Goal: Information Seeking & Learning: Learn about a topic

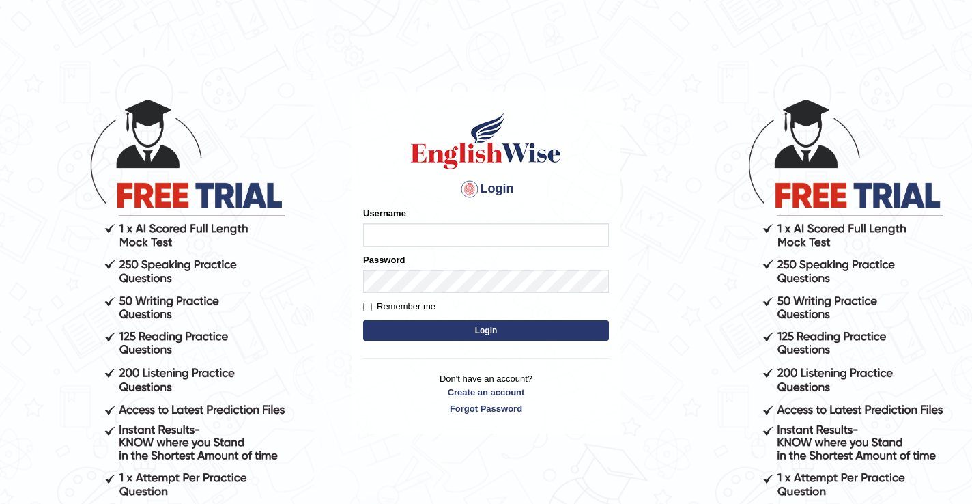
type input "DariaZ"
click at [437, 334] on button "Login" at bounding box center [486, 330] width 246 height 20
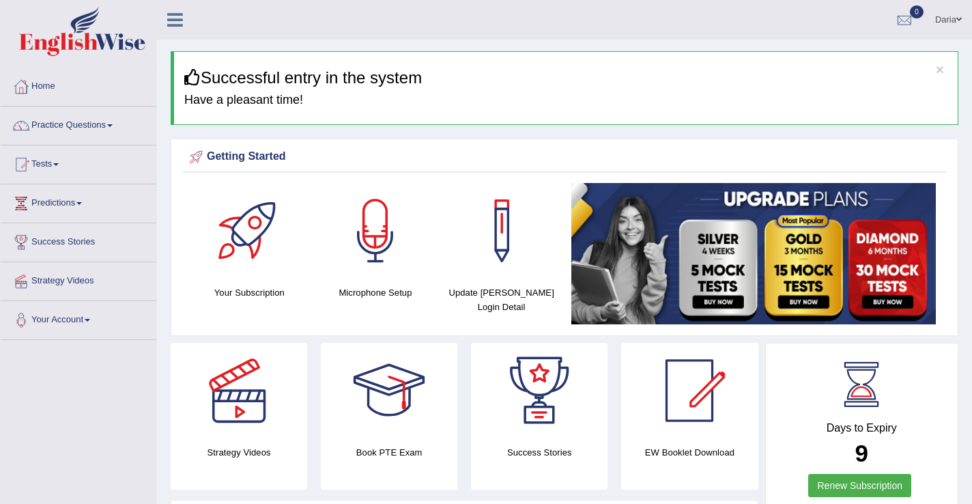
click at [95, 125] on link "Practice Questions" at bounding box center [79, 123] width 156 height 34
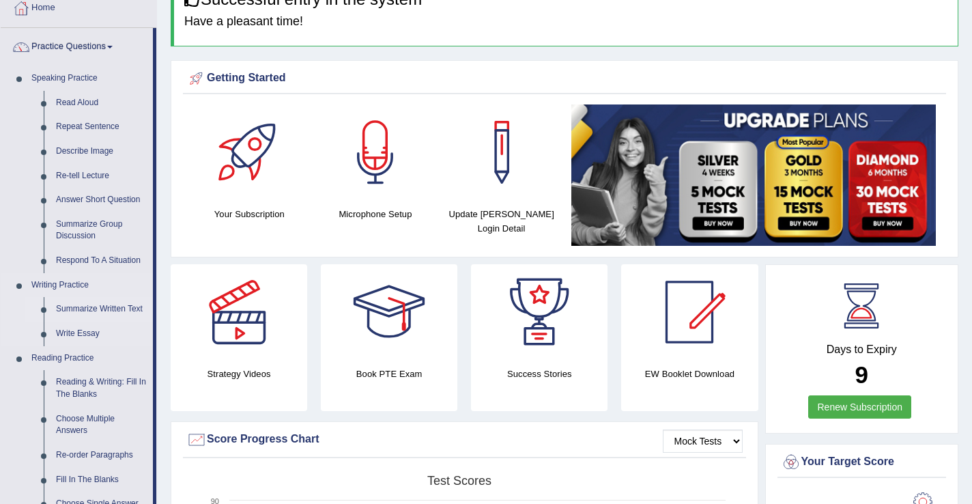
scroll to position [75, 0]
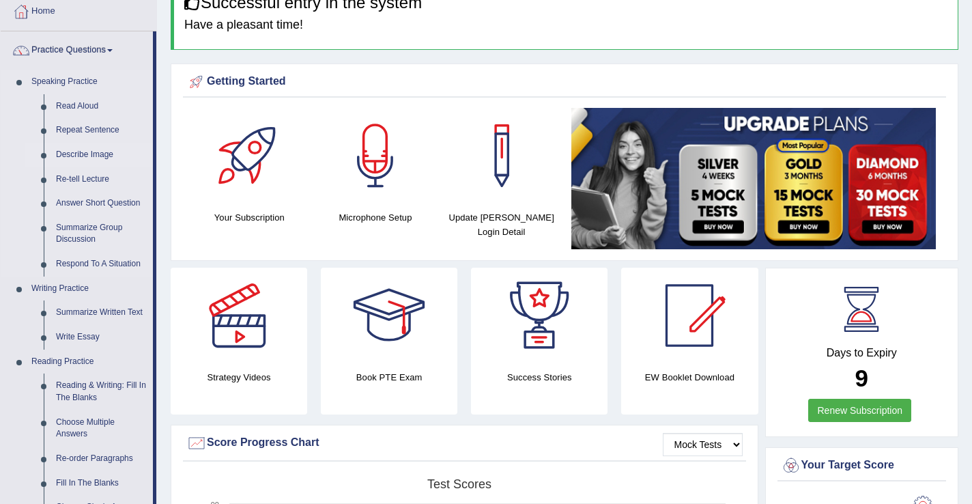
click at [96, 157] on link "Describe Image" at bounding box center [101, 155] width 103 height 25
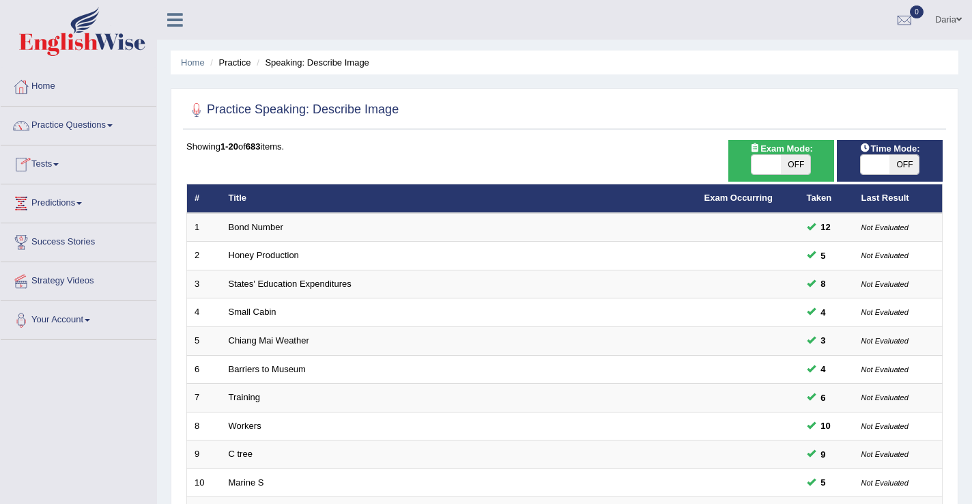
click at [755, 167] on span at bounding box center [765, 164] width 29 height 19
click at [774, 164] on span at bounding box center [765, 164] width 29 height 19
checkbox input "true"
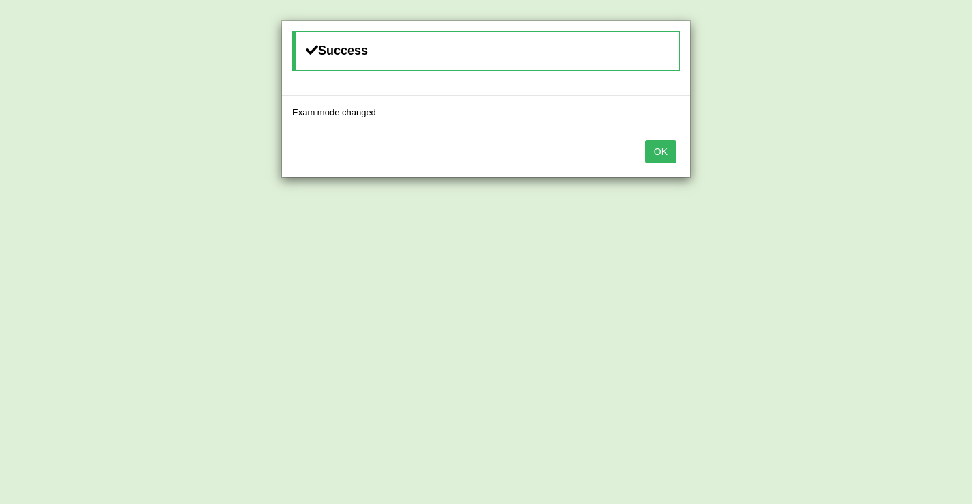
click at [671, 153] on button "OK" at bounding box center [660, 151] width 31 height 23
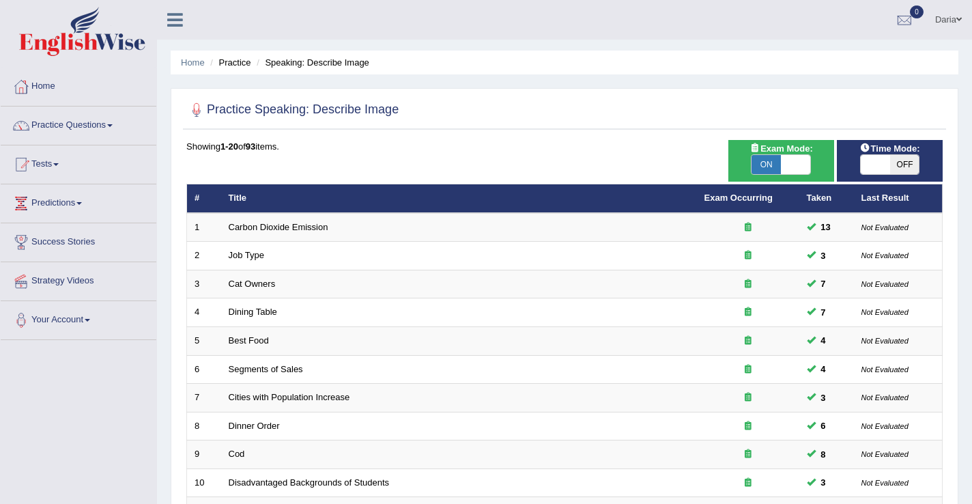
click at [873, 171] on span at bounding box center [874, 164] width 29 height 19
click at [873, 164] on span at bounding box center [874, 164] width 29 height 19
checkbox input "true"
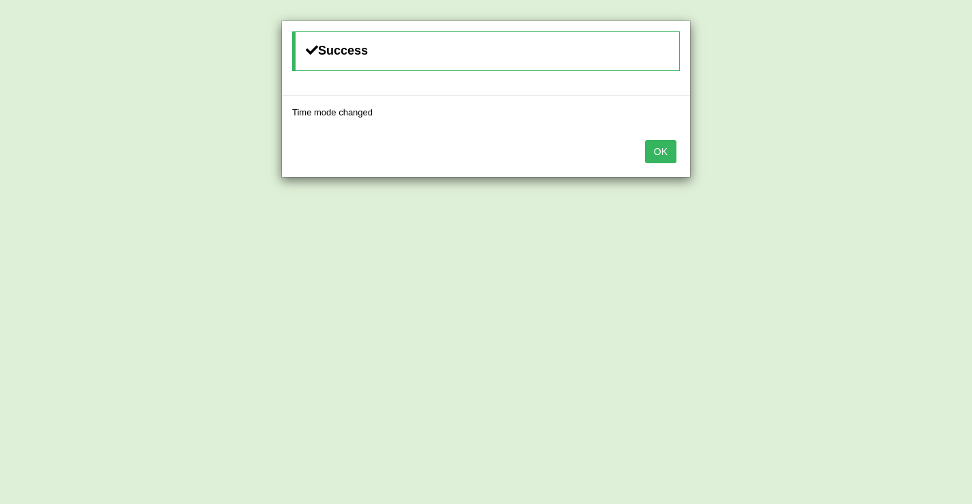
click at [667, 154] on button "OK" at bounding box center [660, 151] width 31 height 23
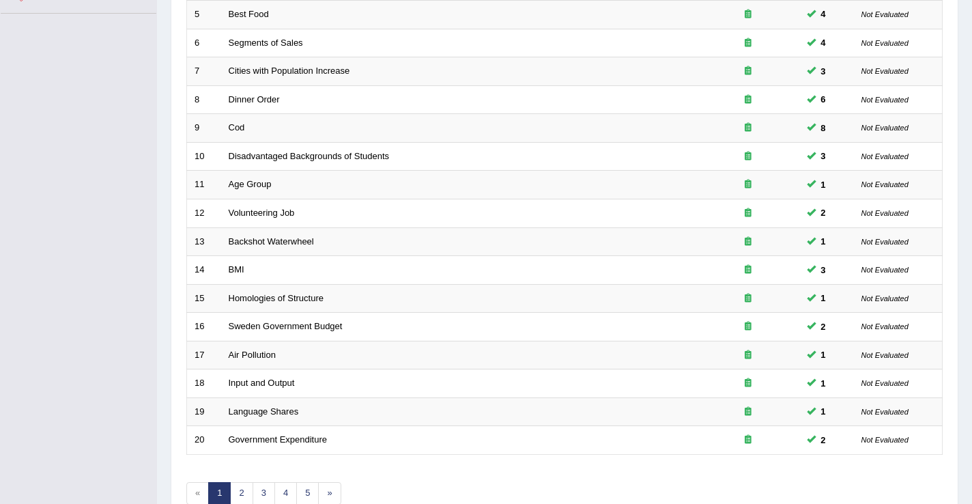
scroll to position [400, 0]
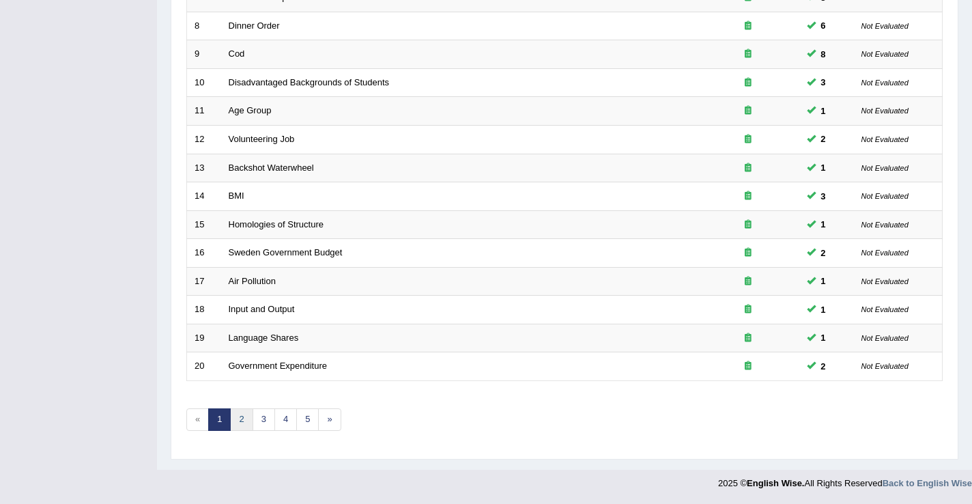
click at [242, 415] on link "2" at bounding box center [241, 419] width 23 height 23
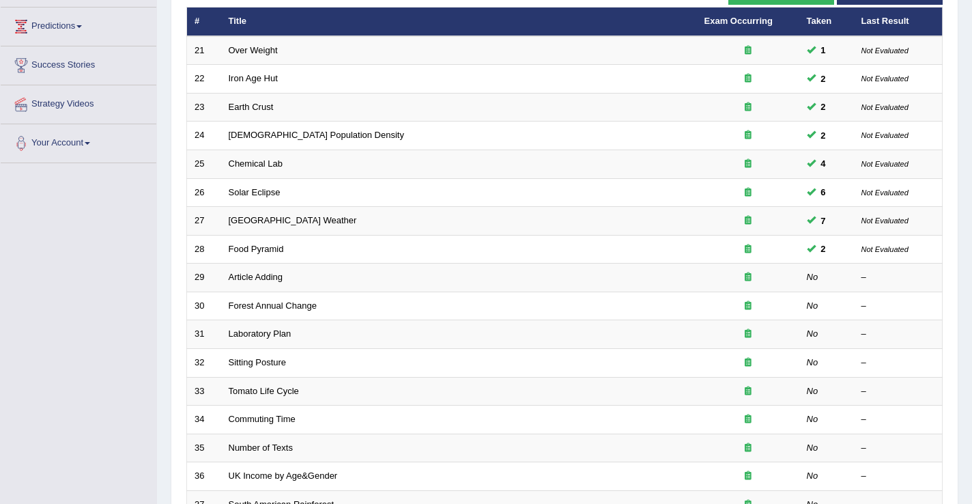
scroll to position [196, 0]
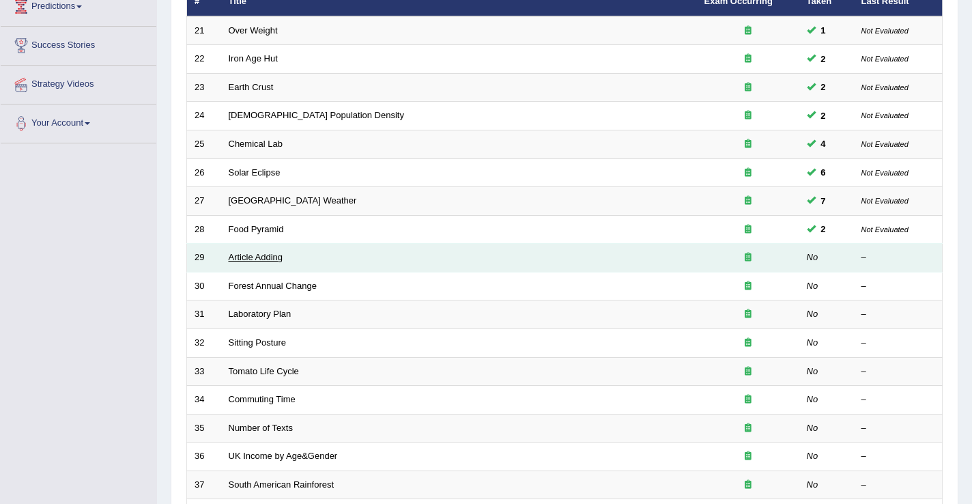
click at [246, 258] on link "Article Adding" at bounding box center [256, 257] width 55 height 10
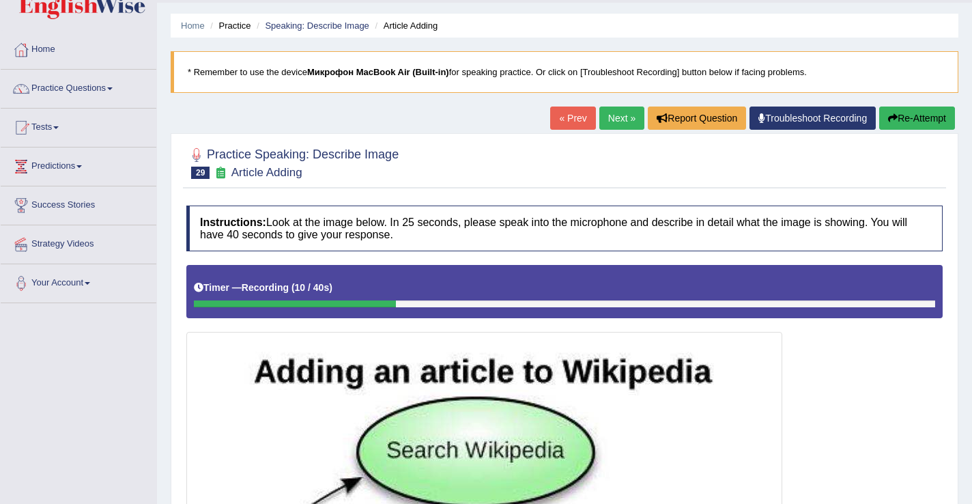
scroll to position [22, 0]
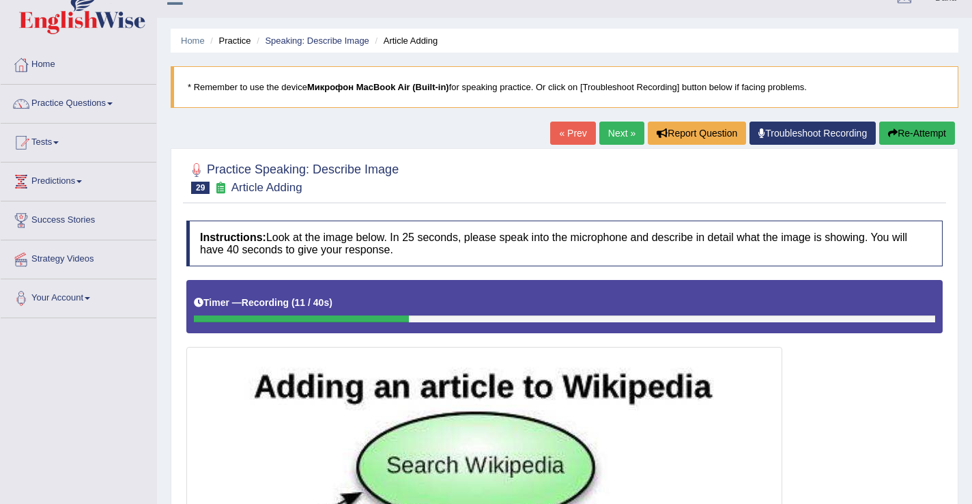
click at [895, 135] on button "Re-Attempt" at bounding box center [917, 132] width 76 height 23
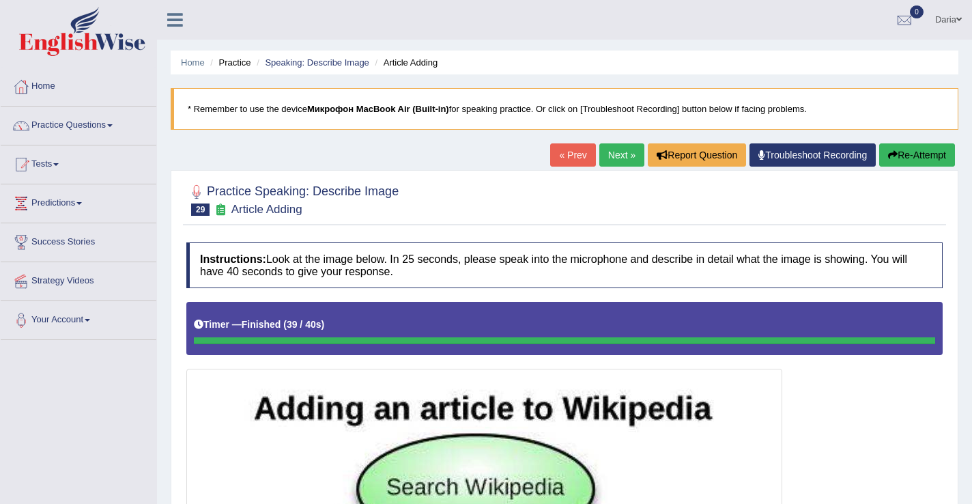
click at [621, 151] on link "Next »" at bounding box center [621, 154] width 45 height 23
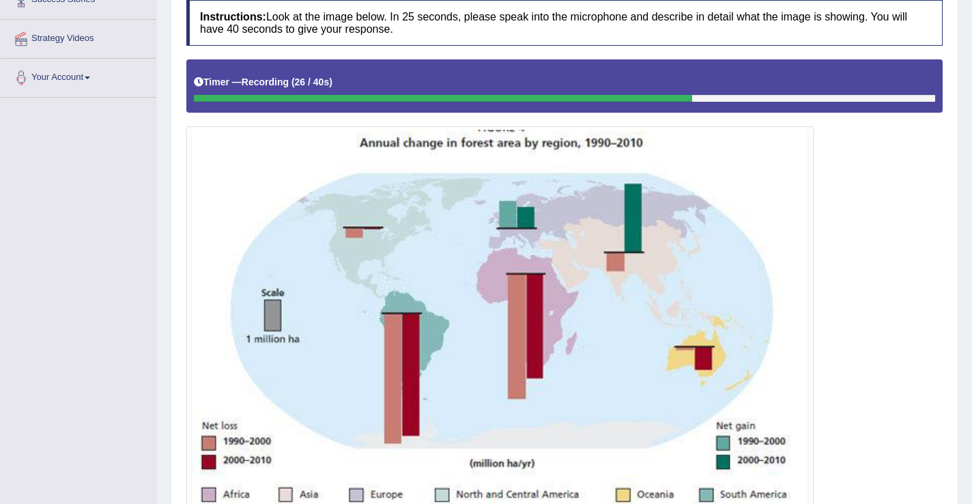
scroll to position [362, 0]
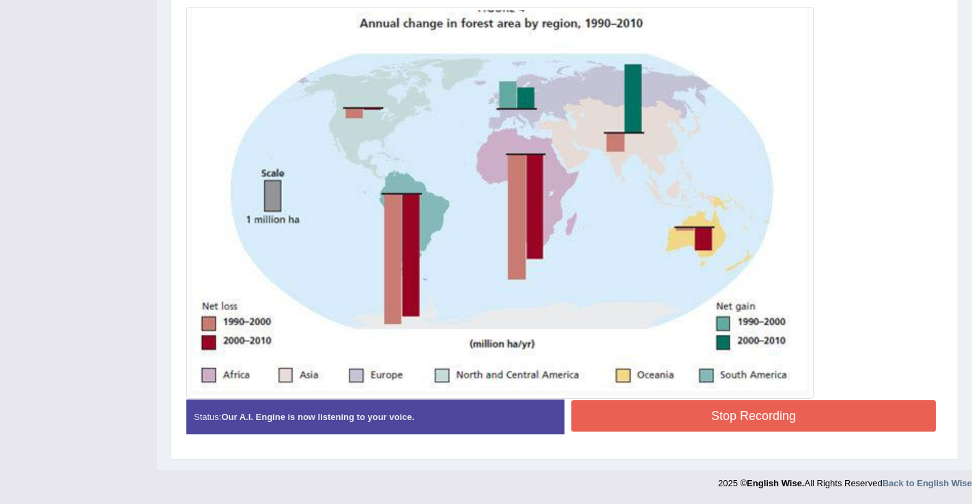
click at [601, 407] on button "Stop Recording" at bounding box center [753, 415] width 364 height 31
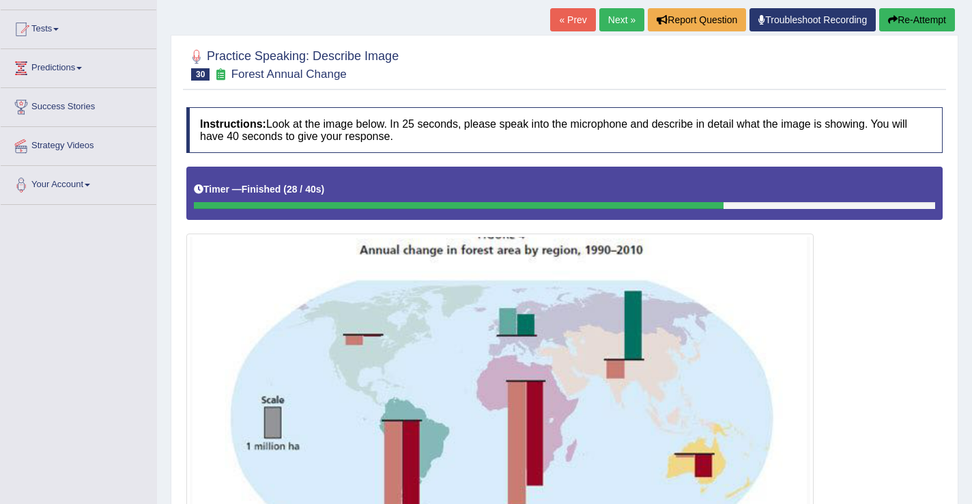
scroll to position [110, 0]
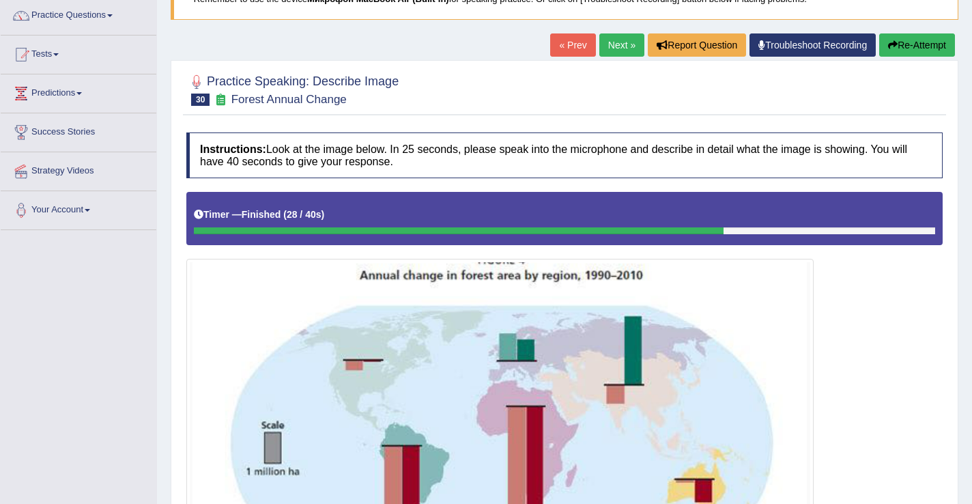
click at [901, 43] on button "Re-Attempt" at bounding box center [917, 44] width 76 height 23
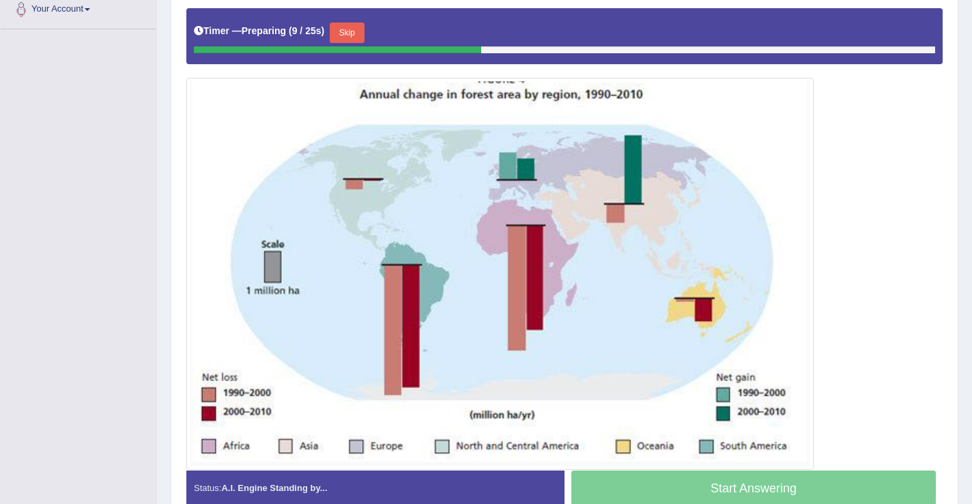
scroll to position [306, 0]
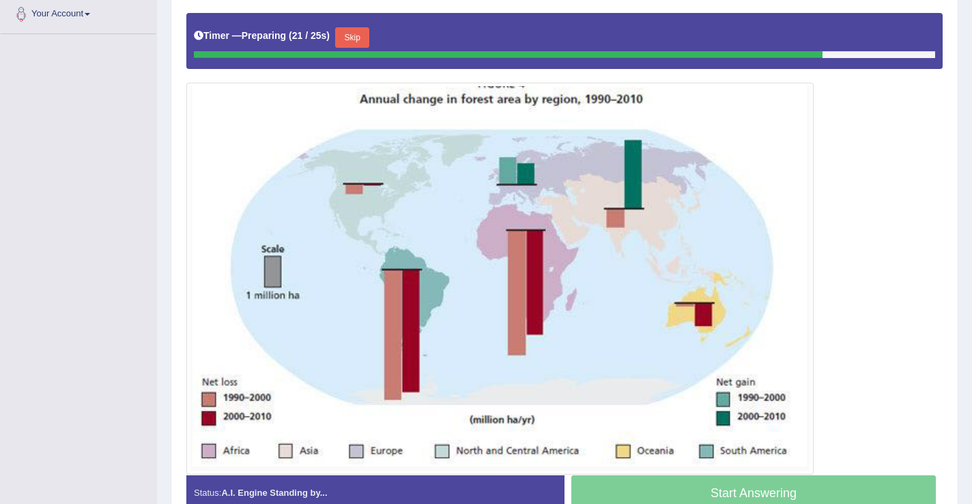
click at [356, 30] on button "Skip" at bounding box center [352, 37] width 34 height 20
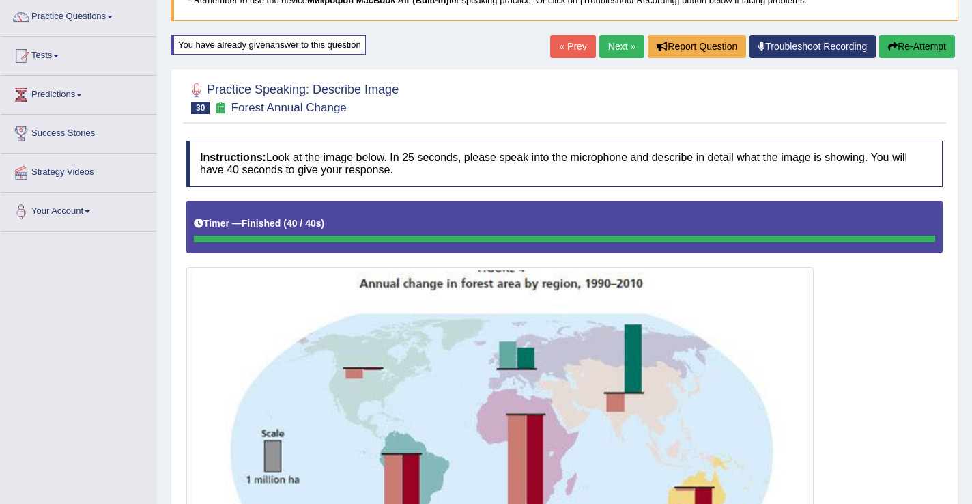
scroll to position [0, 0]
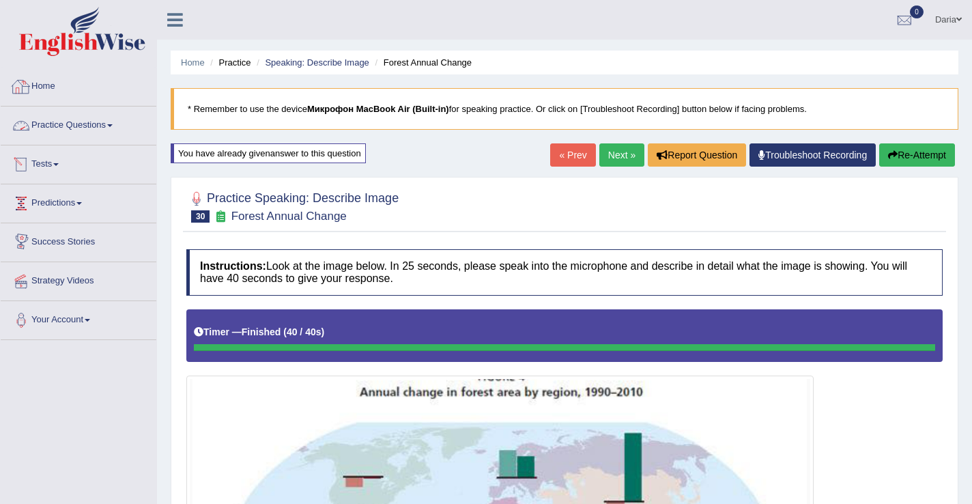
click at [59, 88] on link "Home" at bounding box center [79, 85] width 156 height 34
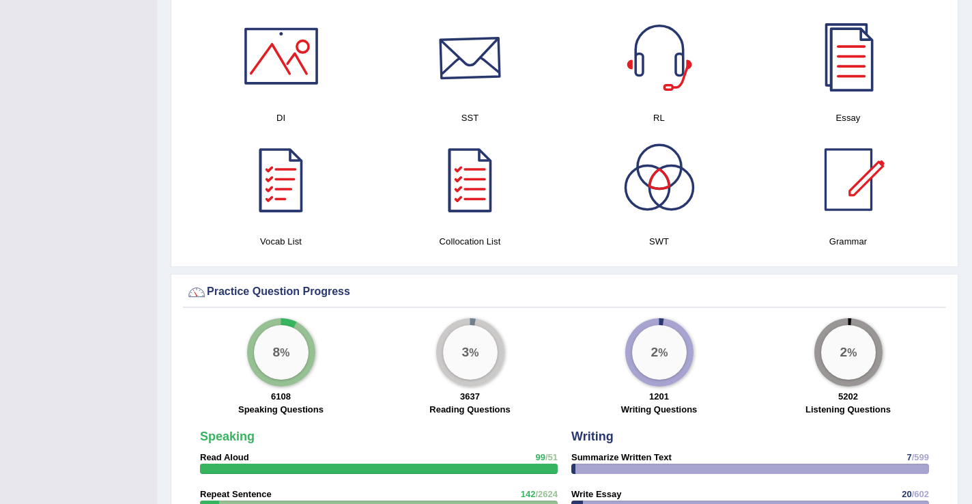
scroll to position [725, 0]
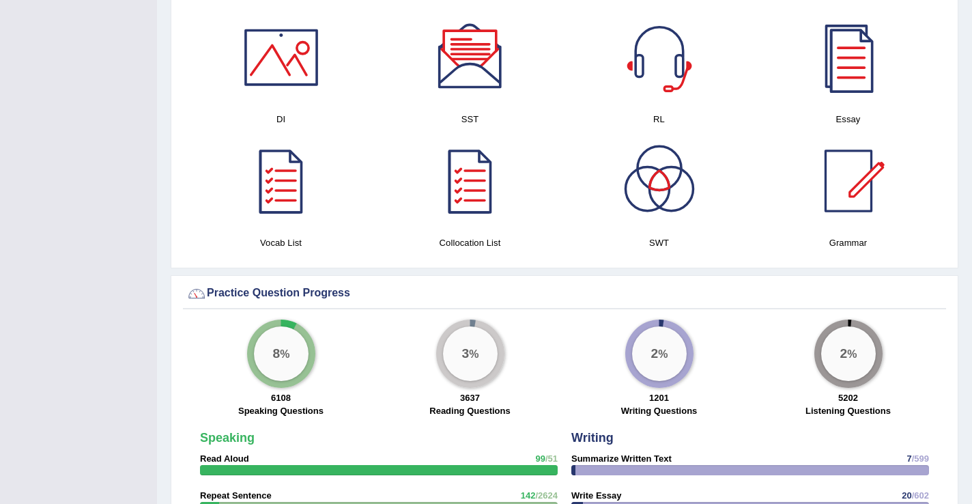
click at [281, 84] on div at bounding box center [281, 58] width 96 height 96
click at [845, 210] on div at bounding box center [848, 181] width 96 height 96
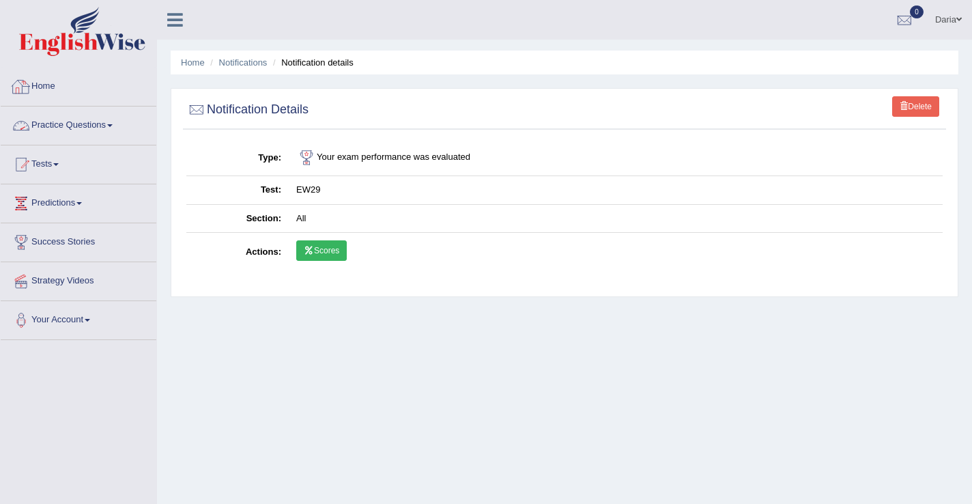
click at [38, 85] on link "Home" at bounding box center [79, 85] width 156 height 34
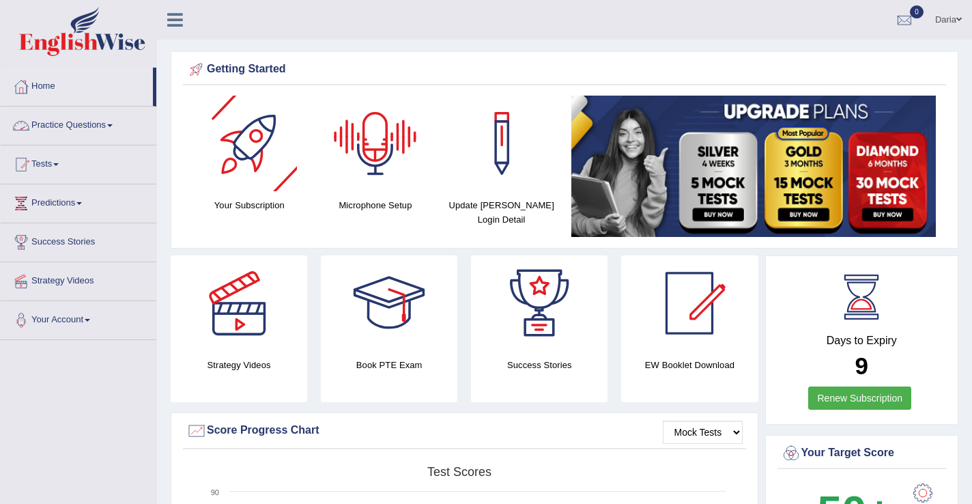
click at [115, 122] on link "Practice Questions" at bounding box center [79, 123] width 156 height 34
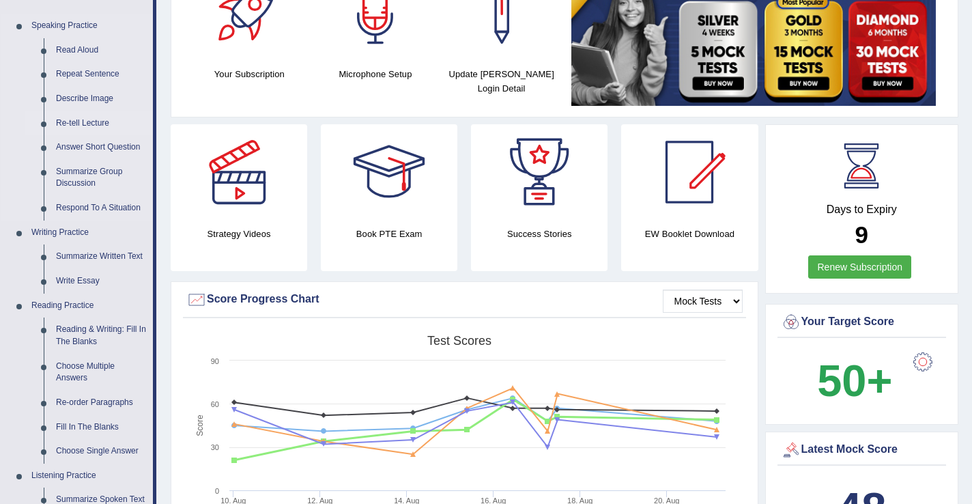
scroll to position [138, 0]
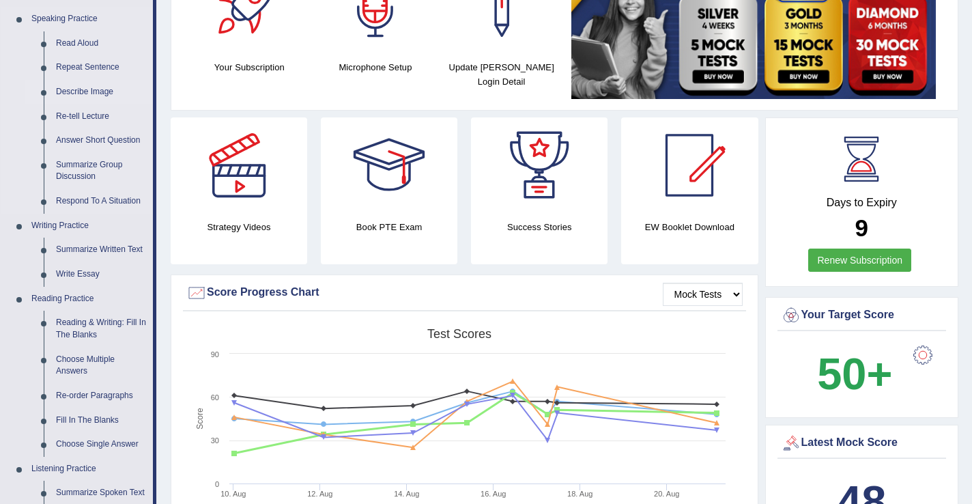
click at [103, 93] on link "Describe Image" at bounding box center [101, 92] width 103 height 25
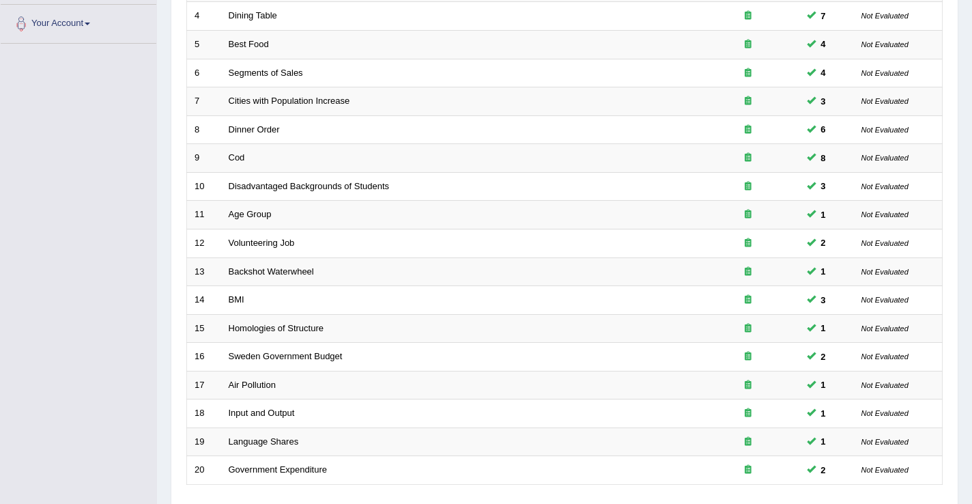
scroll to position [400, 0]
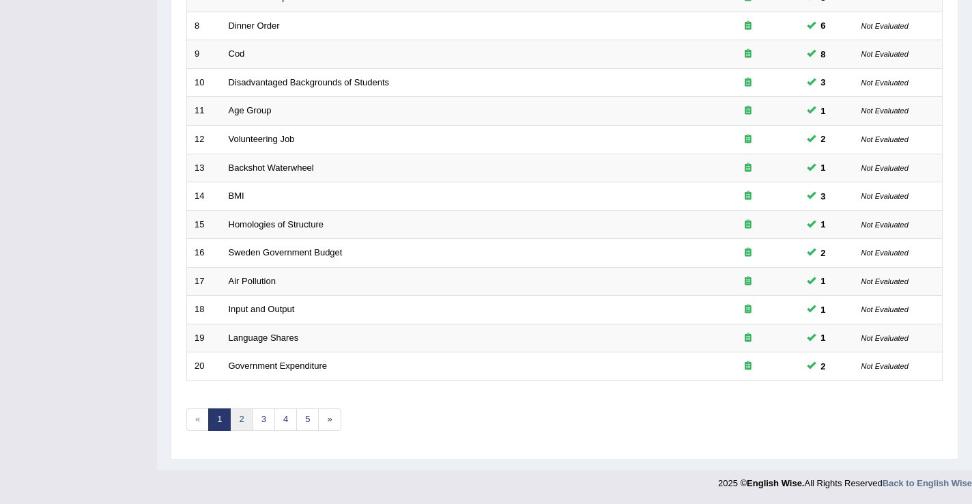
click at [237, 418] on link "2" at bounding box center [241, 419] width 23 height 23
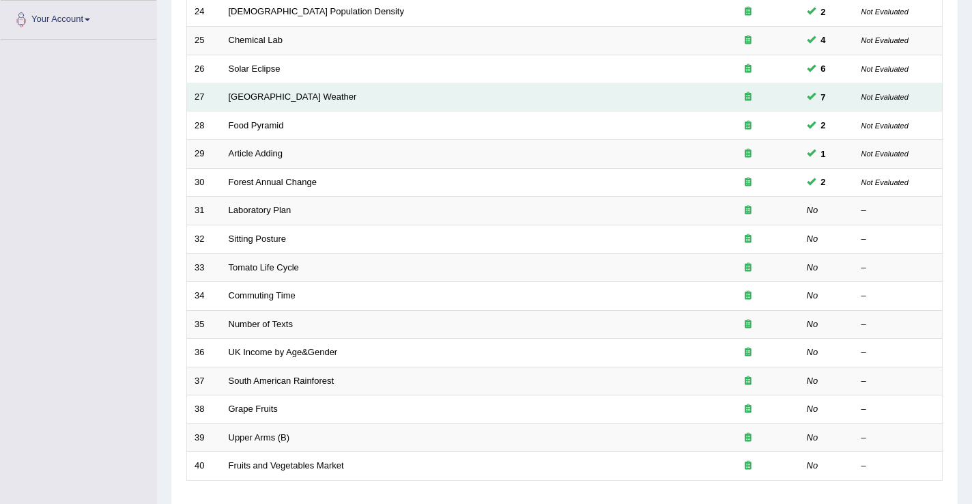
scroll to position [341, 0]
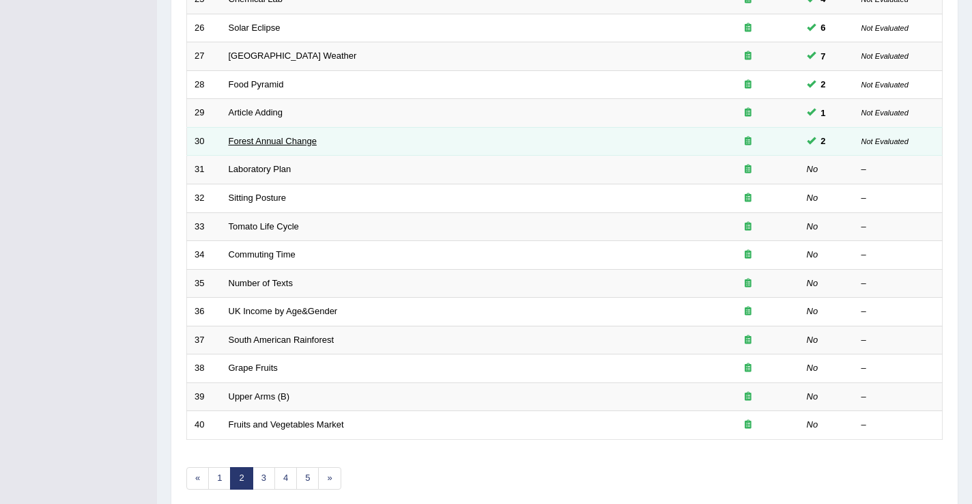
click at [273, 145] on link "Forest Annual Change" at bounding box center [273, 141] width 88 height 10
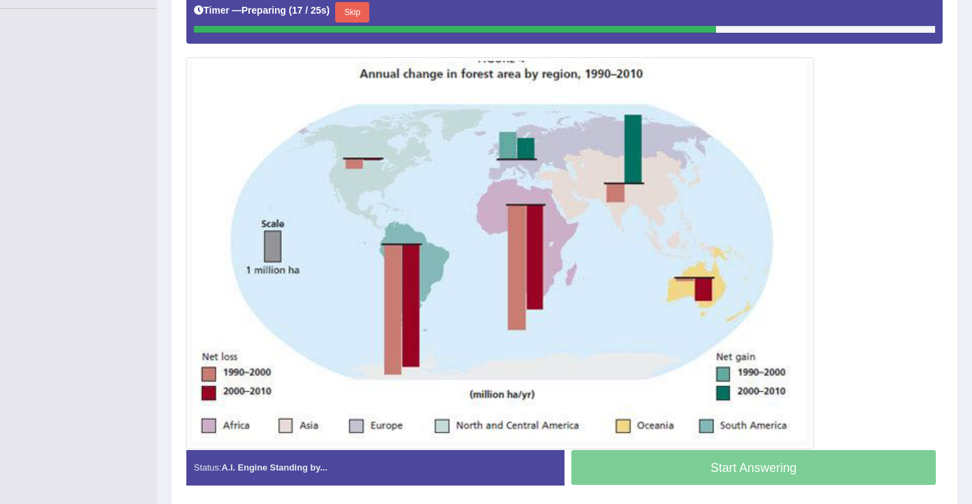
scroll to position [333, 0]
